Goal: Information Seeking & Learning: Learn about a topic

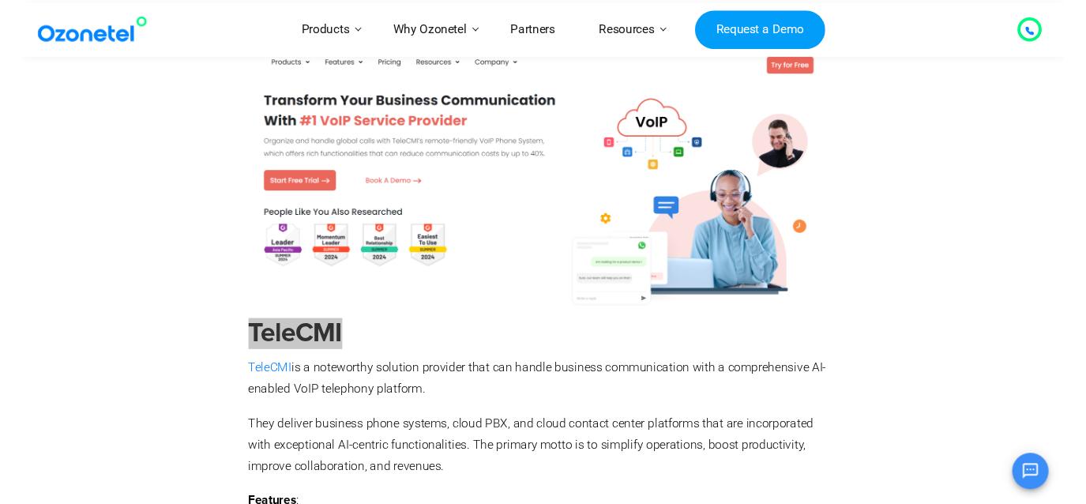
scroll to position [5891, 0]
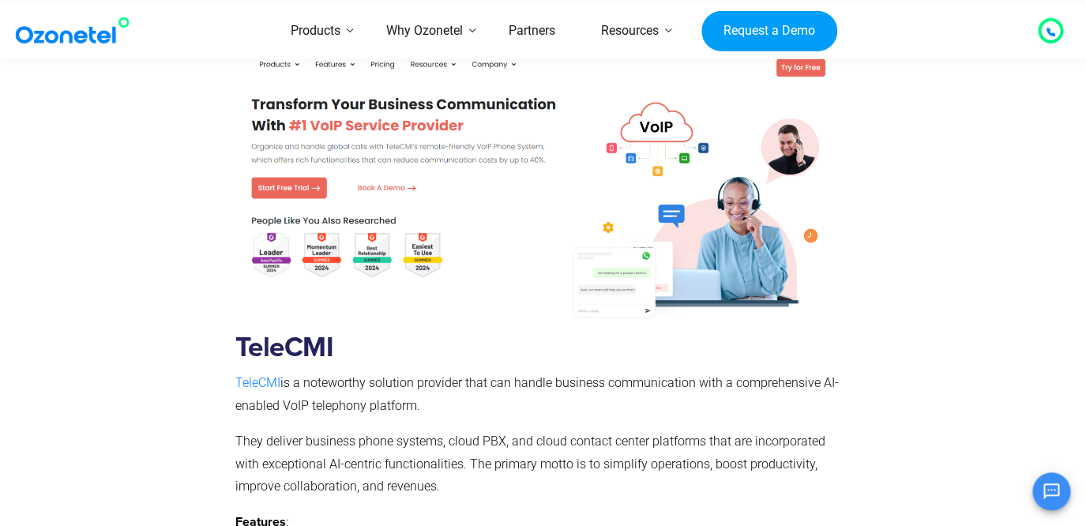
click at [378, 434] on span "They deliver business phone systems, cloud PBX, and cloud contact center platfo…" at bounding box center [530, 464] width 590 height 61
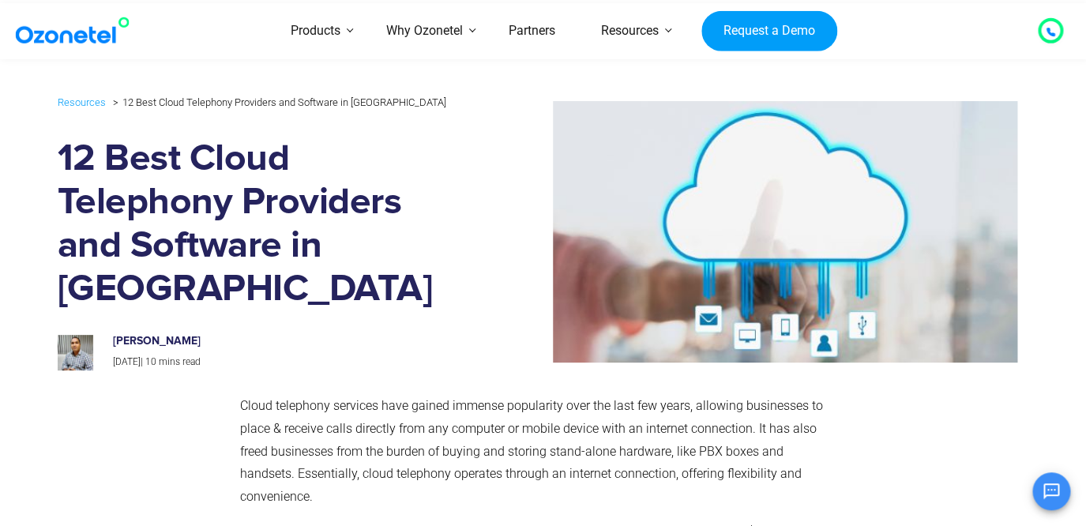
scroll to position [480, 0]
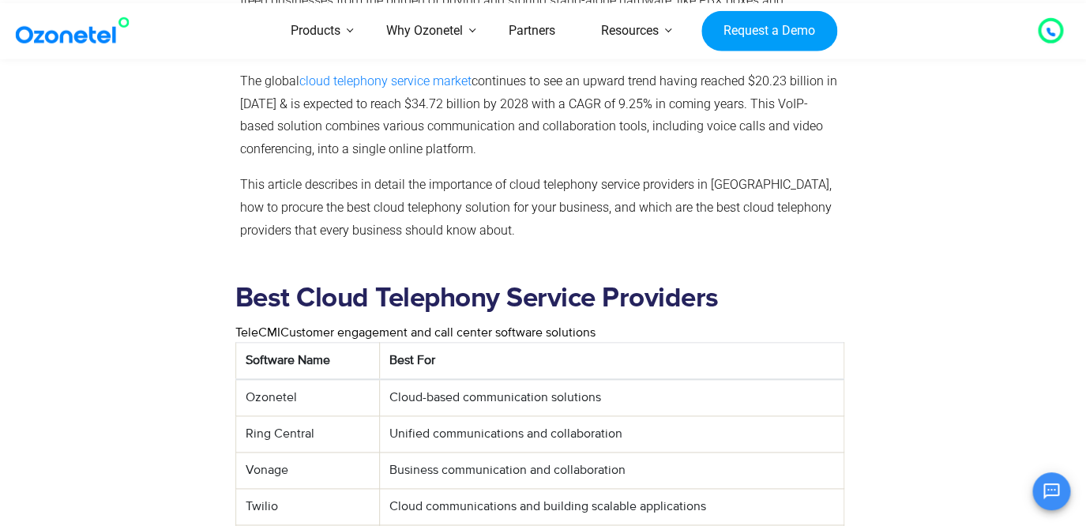
scroll to position [946, 0]
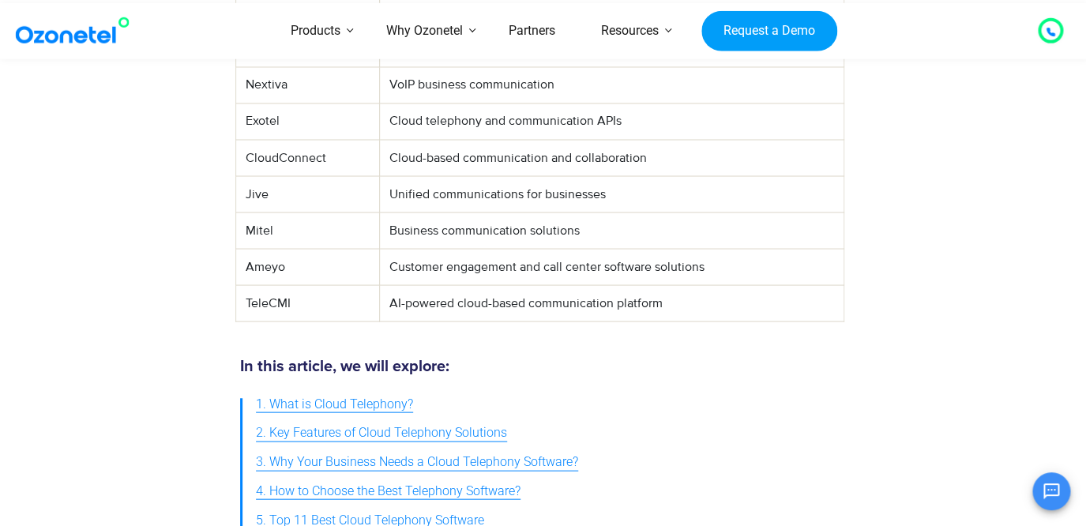
click at [490, 284] on td "AI-powered cloud-based communication platform" at bounding box center [611, 302] width 465 height 36
click at [271, 284] on td "TeleCMI" at bounding box center [307, 302] width 144 height 36
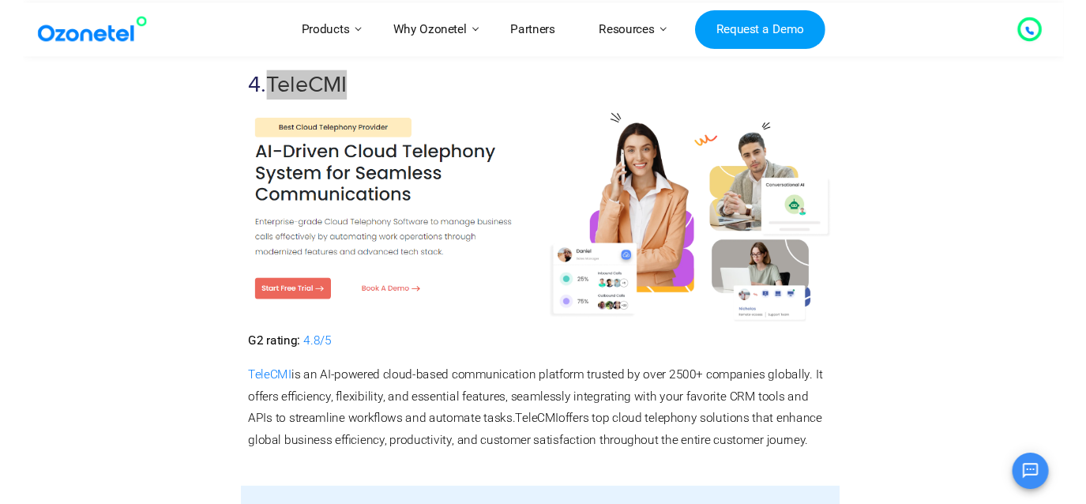
scroll to position [6375, 0]
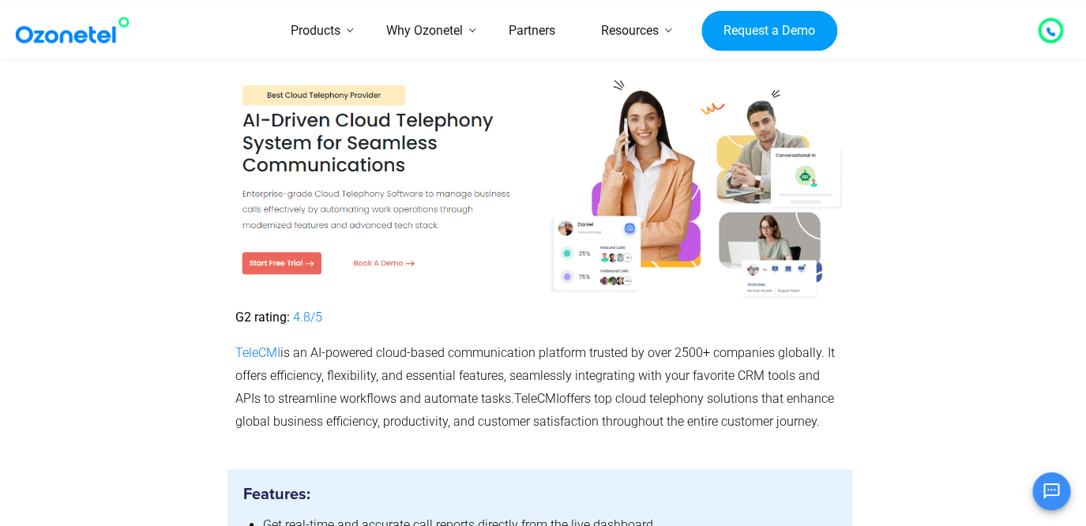
click at [396, 345] on span "is an AI-powered cloud-based communication platform trusted by over 2500+ compa…" at bounding box center [535, 375] width 600 height 61
drag, startPoint x: 396, startPoint y: 319, endPoint x: 566, endPoint y: 325, distance: 169.9
click at [566, 345] on span "is an AI-powered cloud-based communication platform trusted by over 2500+ compa…" at bounding box center [535, 375] width 600 height 61
